Goal: Task Accomplishment & Management: Manage account settings

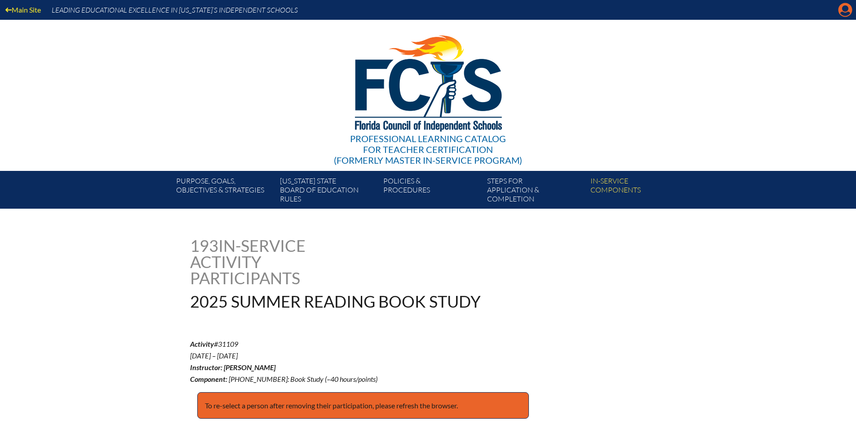
click at [842, 12] on icon at bounding box center [846, 10] width 14 height 14
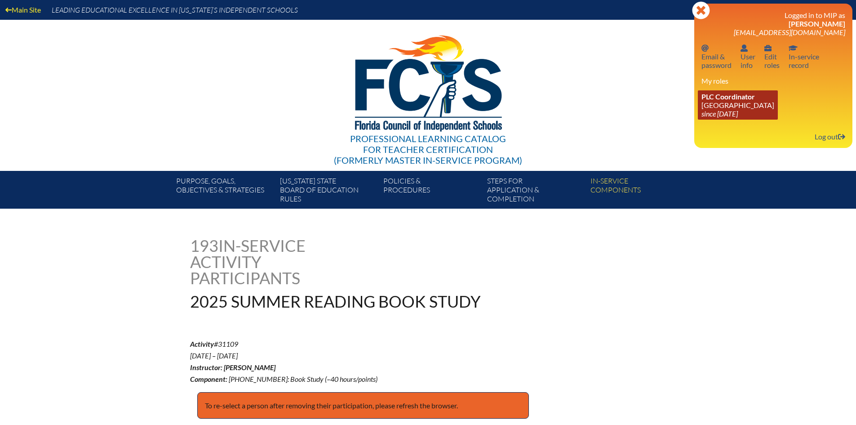
click at [743, 104] on link "PLC Coordinator Pine Crest School since 2016 Aug 15" at bounding box center [738, 104] width 80 height 29
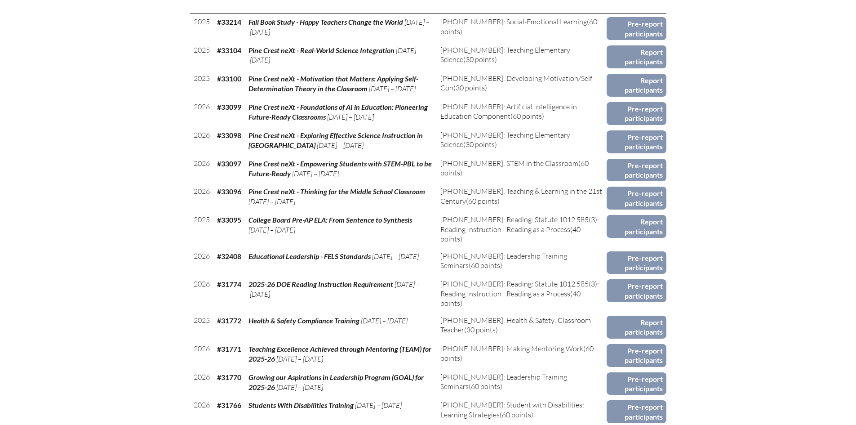
scroll to position [494, 0]
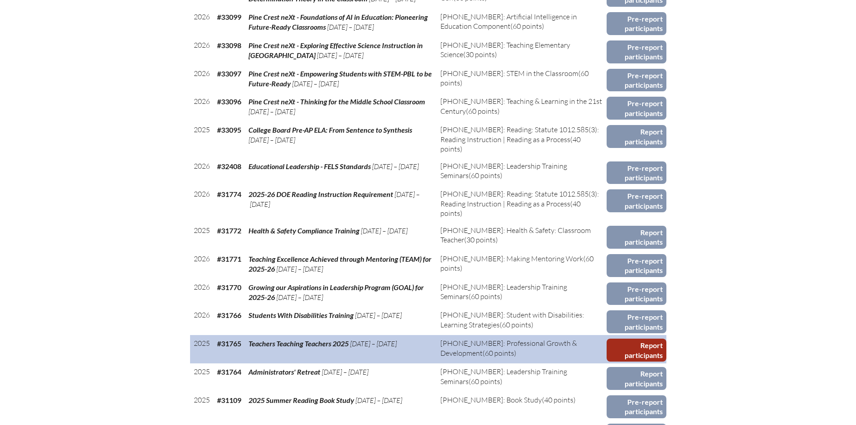
click at [639, 346] on link "Report participants" at bounding box center [637, 349] width 60 height 23
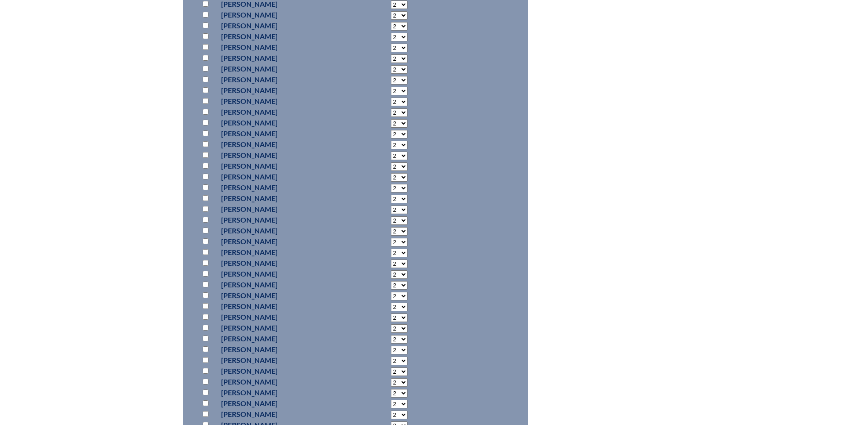
scroll to position [6541, 0]
click at [205, 201] on input "checkbox" at bounding box center [206, 204] width 6 height 6
checkbox input "true"
click at [391, 201] on select "2 3 4 5 6 7 8 9 10 11 12 13 14 15 16 17 18 19 20 21 22 23" at bounding box center [399, 205] width 17 height 9
select select "6"
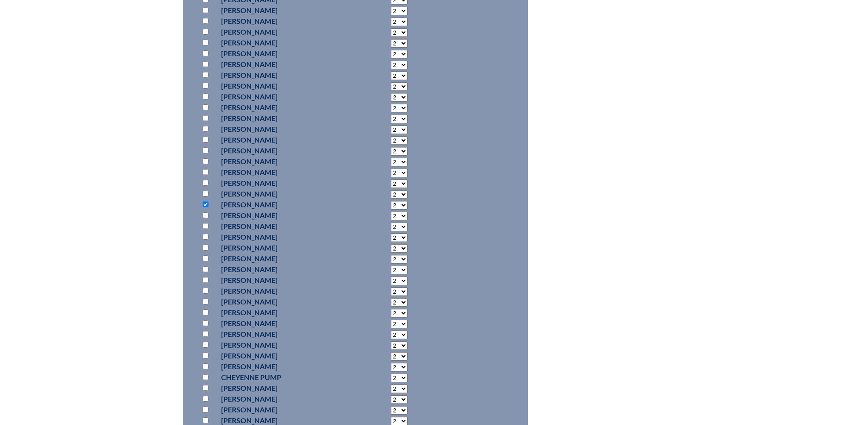
click at [391, 201] on select "2 3 4 5 6 7 8 9 10 11 12 13 14 15 16 17 18 19 20 21 22 23" at bounding box center [399, 205] width 17 height 9
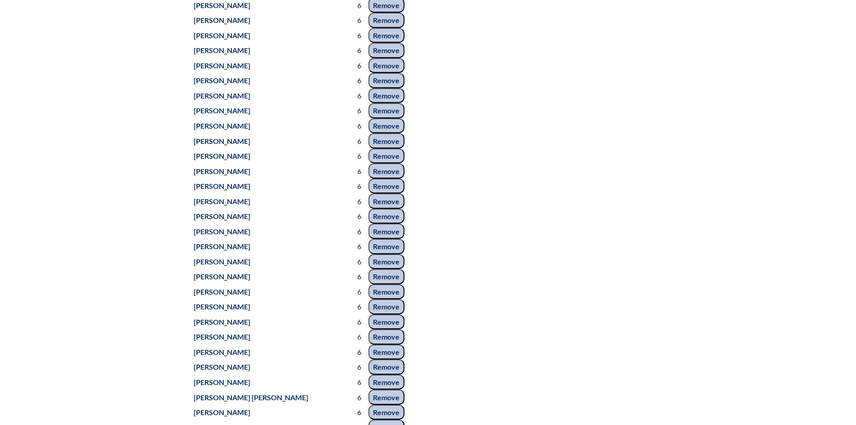
scroll to position [7438, 0]
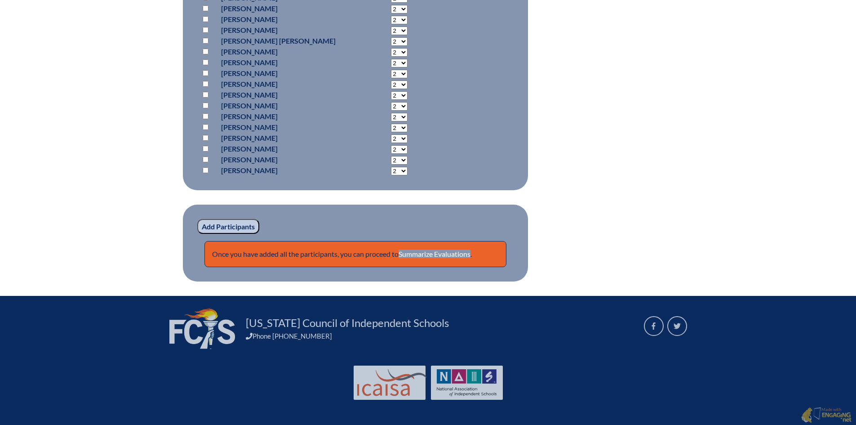
click at [237, 224] on input "Add Participants" at bounding box center [228, 226] width 62 height 15
